Goal: Information Seeking & Learning: Learn about a topic

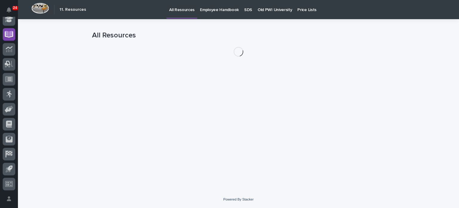
click at [266, 10] on p "Old PWI University" at bounding box center [275, 6] width 34 height 13
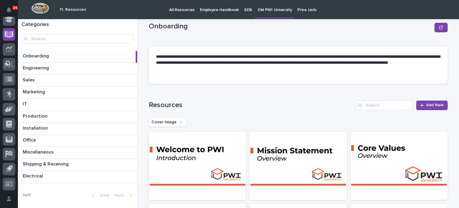
scroll to position [12, 0]
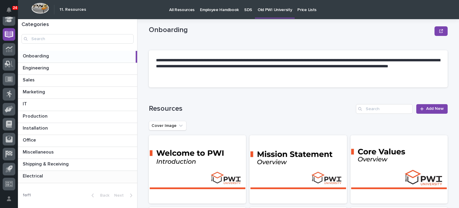
click at [33, 176] on p "Electrical" at bounding box center [34, 175] width 22 height 7
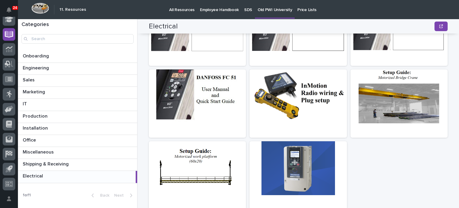
scroll to position [178, 0]
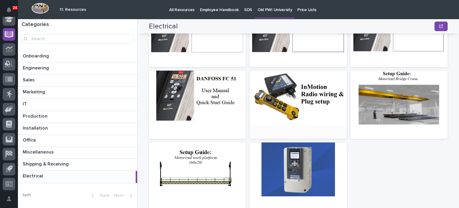
click at [300, 116] on div at bounding box center [298, 98] width 97 height 54
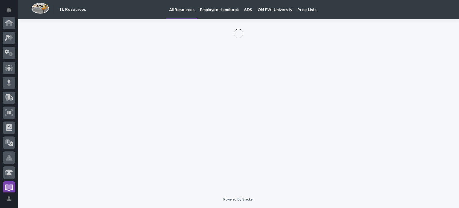
scroll to position [153, 0]
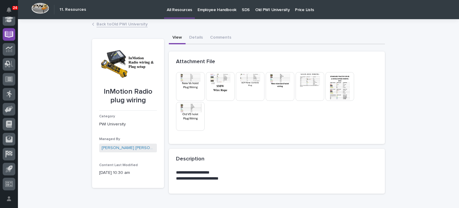
click at [225, 91] on img at bounding box center [220, 86] width 29 height 29
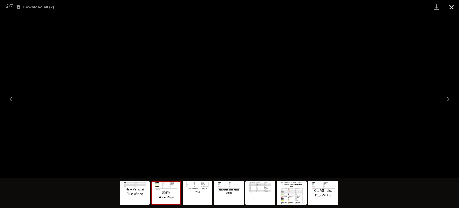
click at [447, 6] on button "Close gallery" at bounding box center [451, 7] width 15 height 14
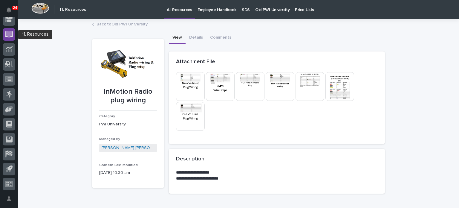
click at [11, 35] on icon at bounding box center [9, 34] width 7 height 6
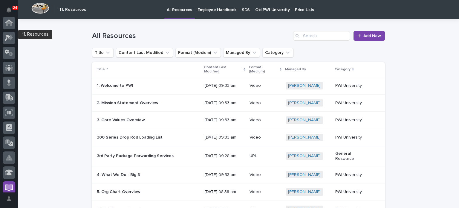
scroll to position [153, 0]
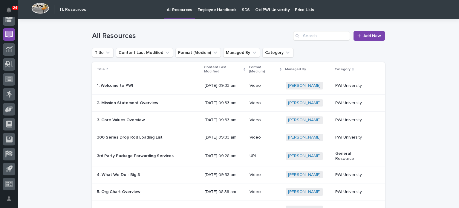
click at [261, 9] on p "Old PWI University" at bounding box center [272, 6] width 34 height 13
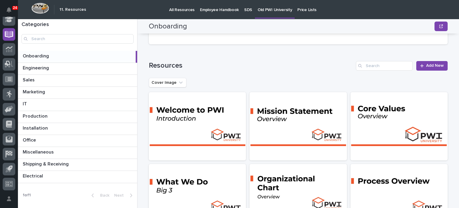
scroll to position [43, 0]
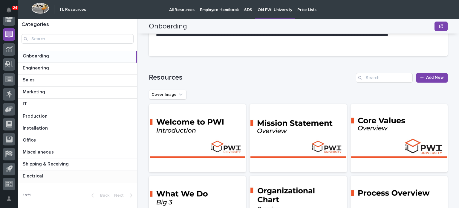
click at [37, 177] on p "Electrical" at bounding box center [34, 175] width 22 height 7
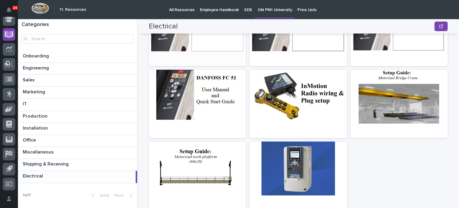
scroll to position [179, 0]
click at [80, 145] on div "Office Office" at bounding box center [77, 141] width 119 height 12
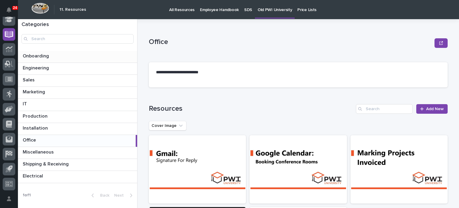
click at [36, 59] on div "Onboarding Onboarding" at bounding box center [77, 57] width 119 height 12
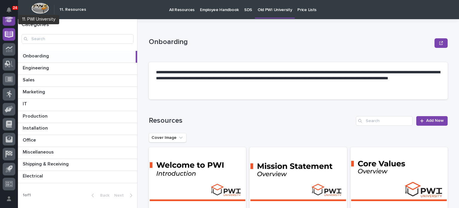
click at [7, 21] on icon at bounding box center [9, 19] width 9 height 6
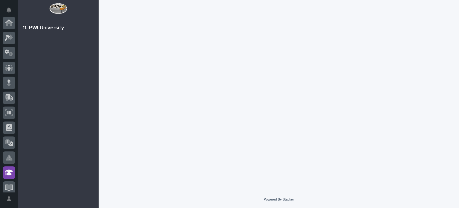
scroll to position [149, 0]
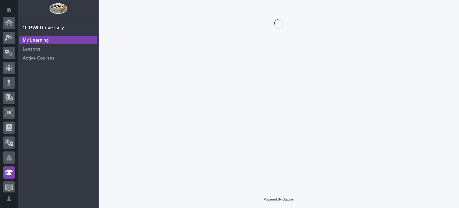
scroll to position [149, 0]
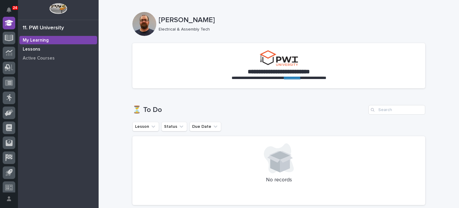
click at [25, 50] on p "Lessons" at bounding box center [32, 49] width 18 height 5
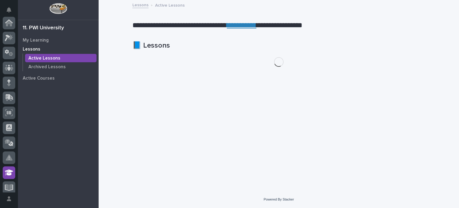
scroll to position [149, 0]
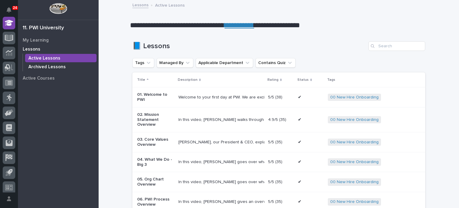
click at [36, 64] on p "Archived Lessons" at bounding box center [46, 66] width 37 height 5
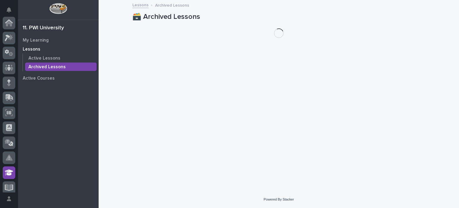
scroll to position [149, 0]
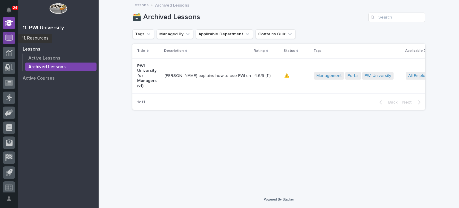
click at [10, 36] on icon at bounding box center [9, 37] width 7 height 6
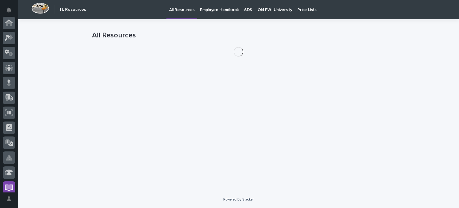
scroll to position [153, 0]
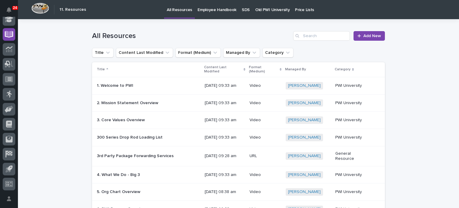
click at [262, 9] on p "Old PWI University" at bounding box center [272, 6] width 34 height 13
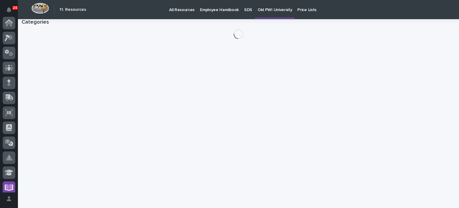
scroll to position [153, 0]
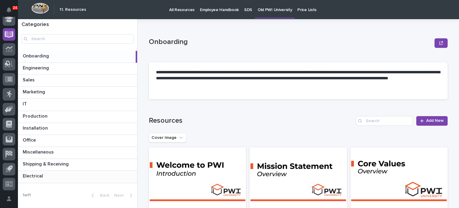
click at [38, 173] on p "Electrical" at bounding box center [34, 175] width 22 height 7
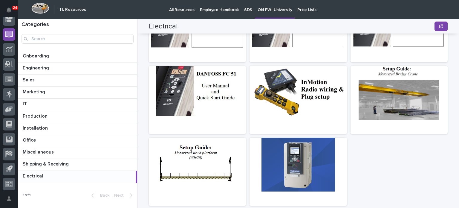
scroll to position [183, 0]
click at [289, 102] on div at bounding box center [298, 93] width 97 height 54
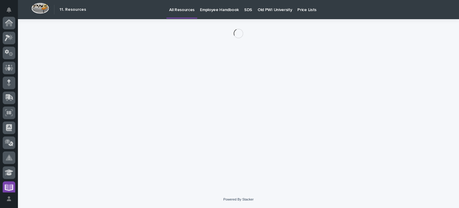
scroll to position [153, 0]
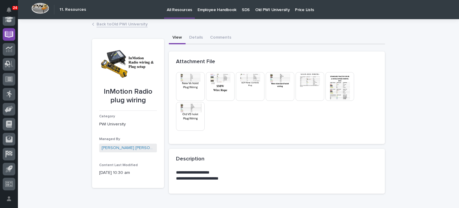
click at [220, 95] on img at bounding box center [220, 86] width 29 height 29
